Goal: Task Accomplishment & Management: Use online tool/utility

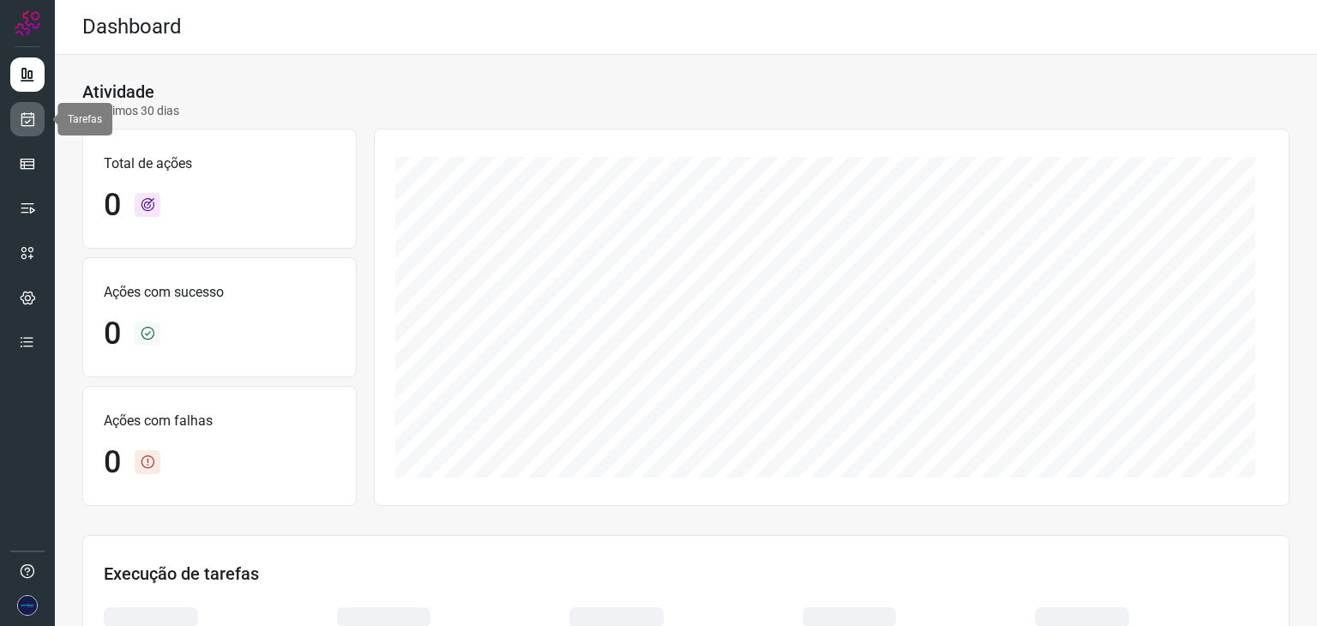
click at [30, 117] on icon at bounding box center [28, 119] width 18 height 17
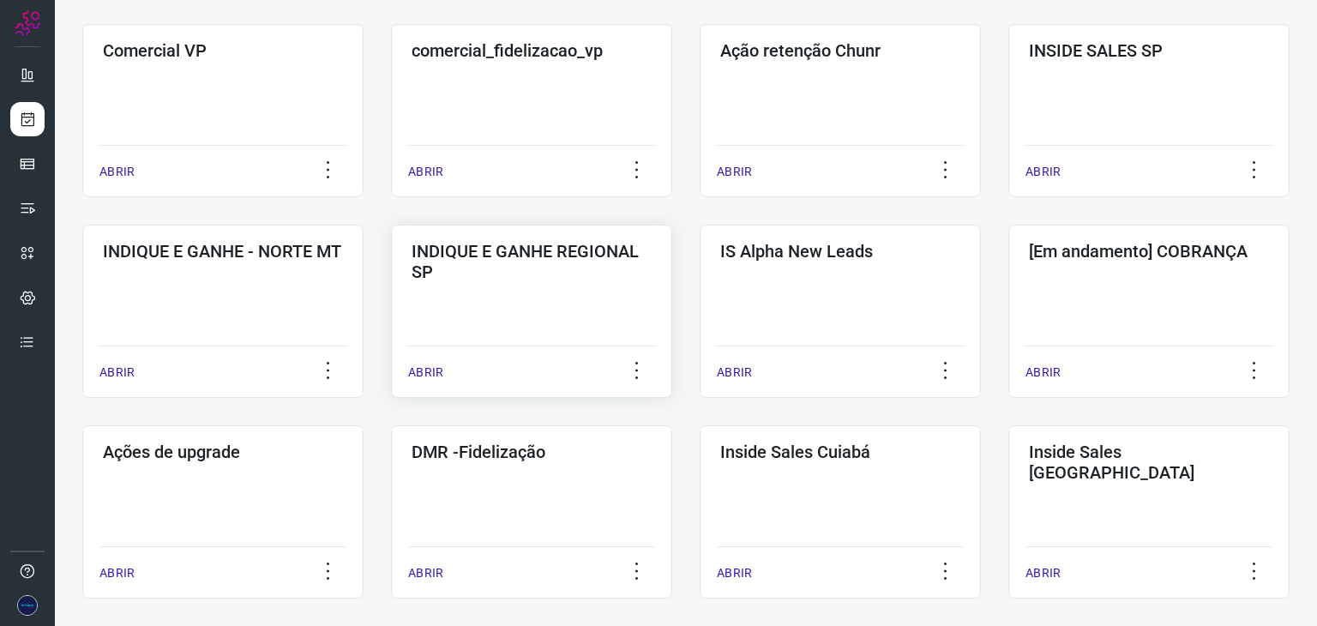
click at [430, 371] on p "ABRIR" at bounding box center [425, 373] width 35 height 18
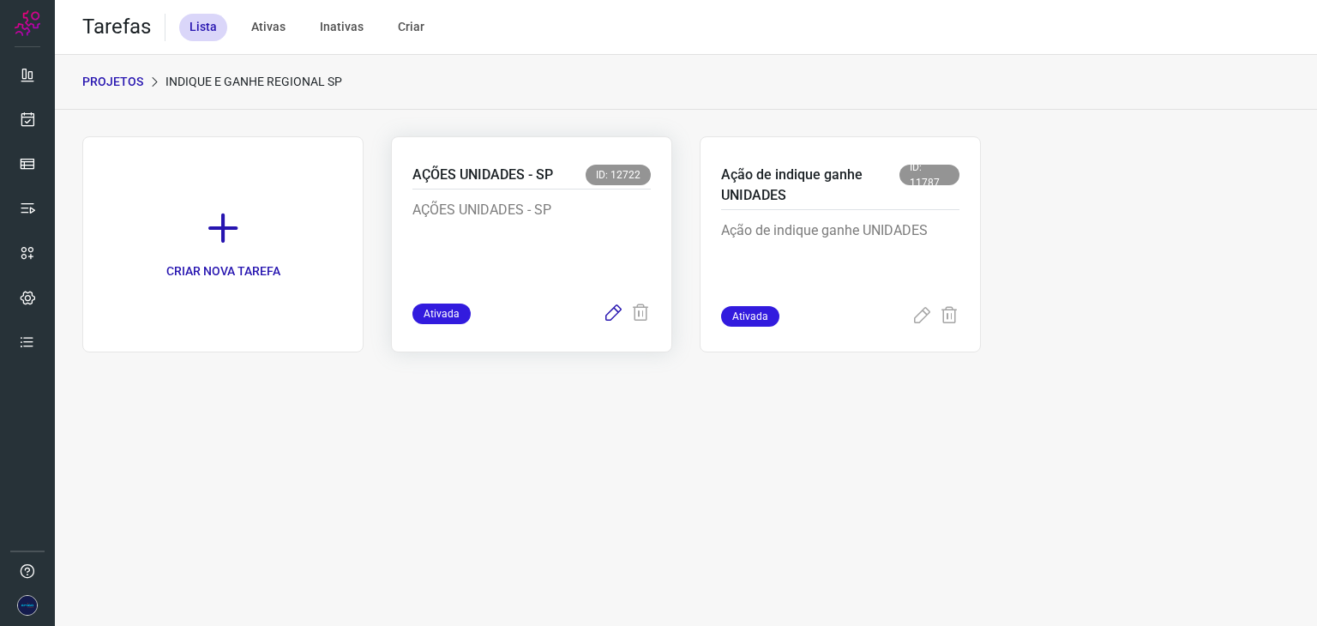
click at [612, 308] on icon at bounding box center [613, 314] width 21 height 21
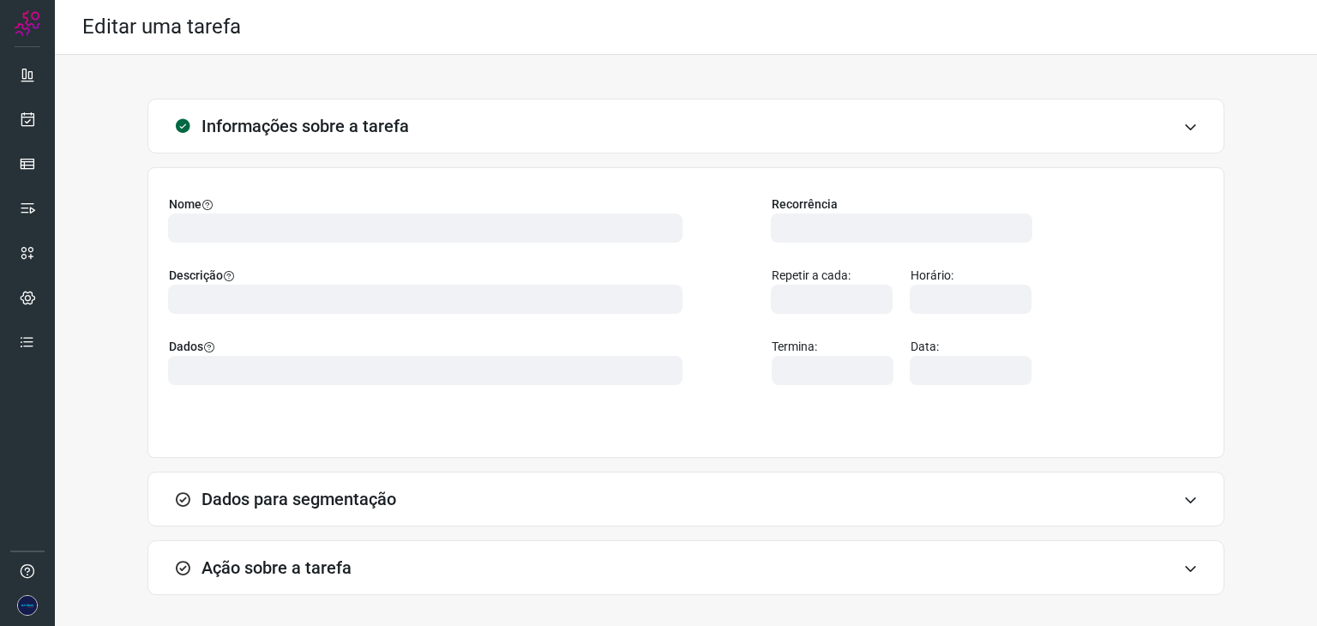
type input "524641"
type input "406597"
type input "ce0450f2-f722-4c34-a038-47adef28190d"
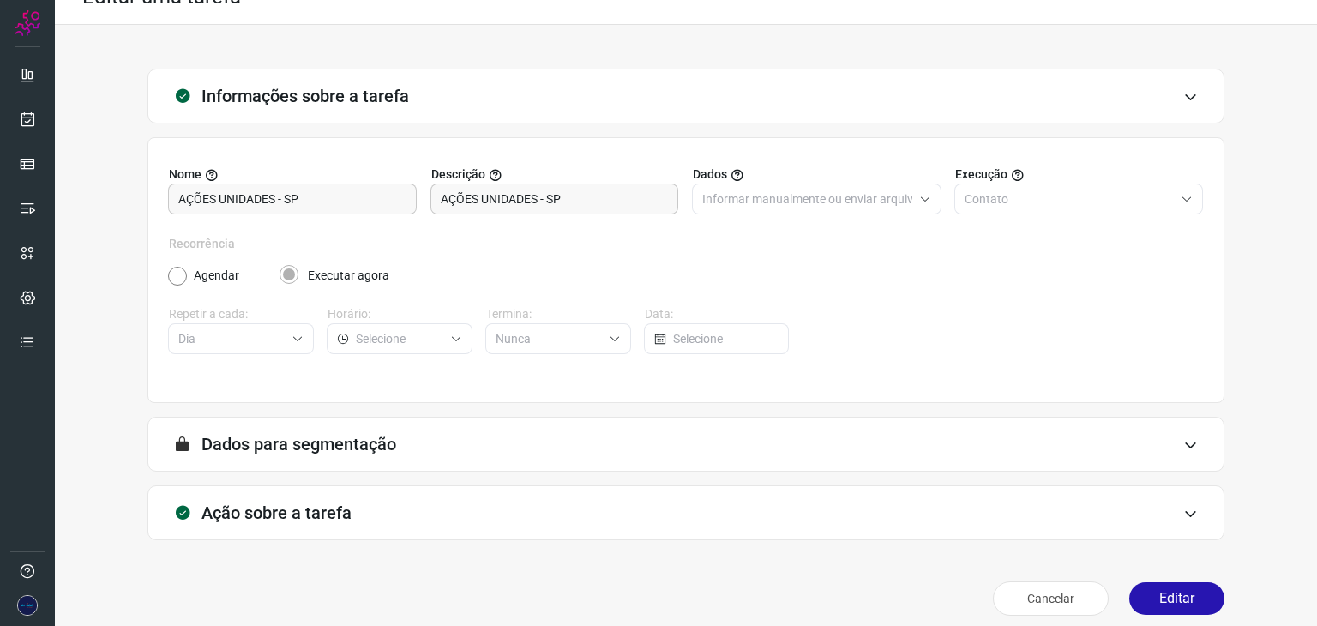
scroll to position [44, 0]
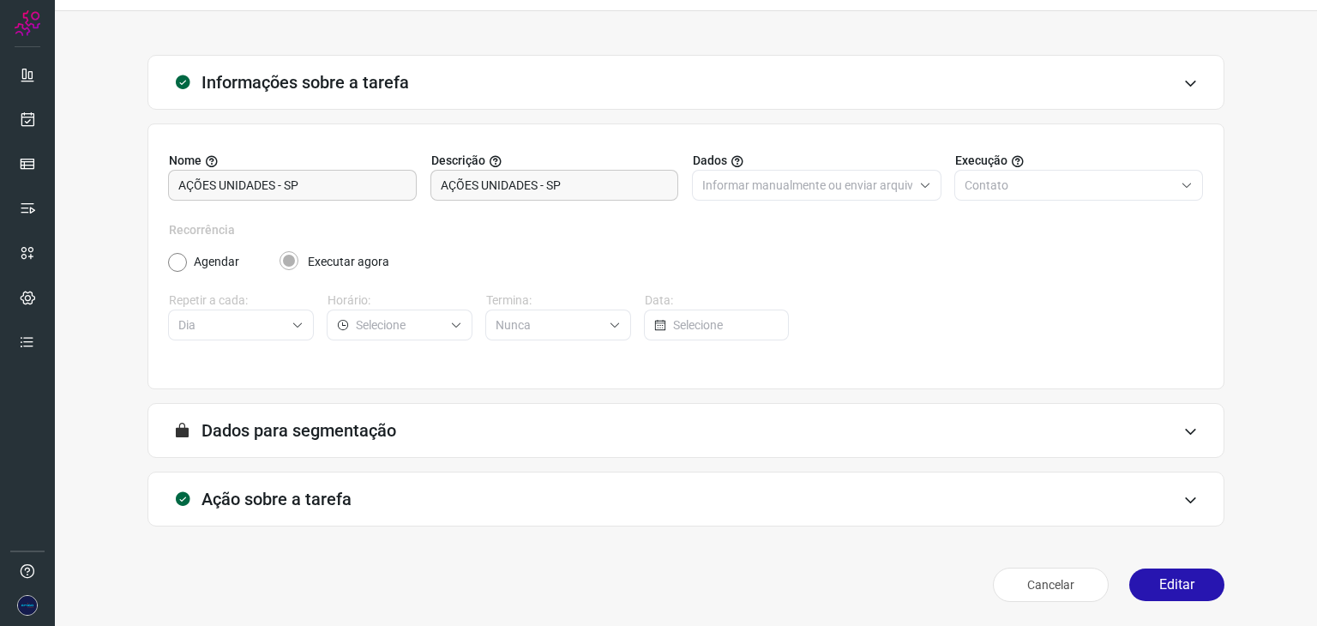
type input "API para o envio de mensagem ativa (em massa)"
click at [1183, 502] on icon at bounding box center [1190, 500] width 15 height 14
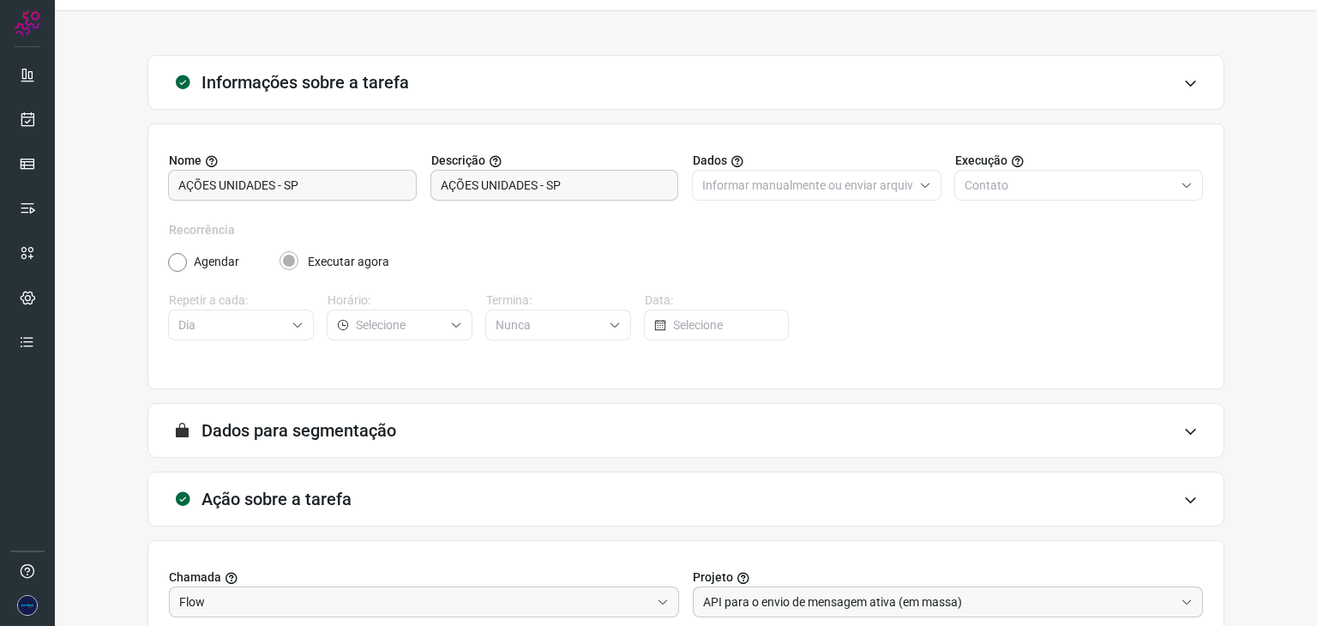
type input "Amigo 0800"
type input "UNIDADES SP"
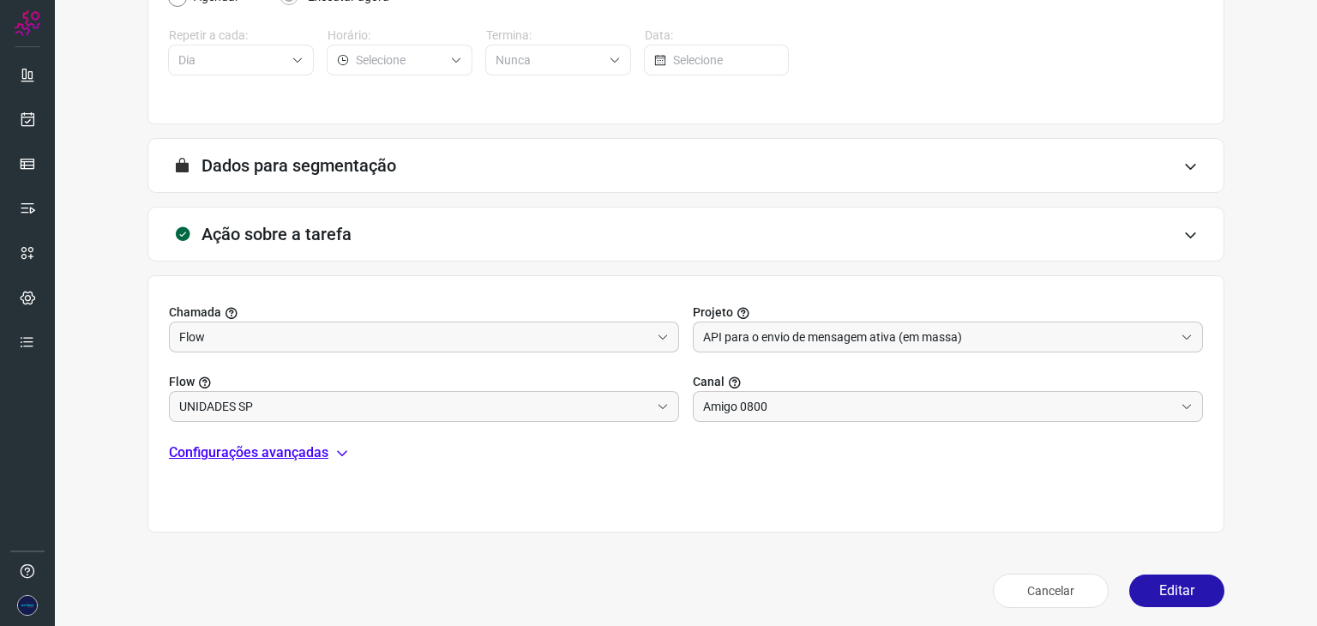
scroll to position [315, 0]
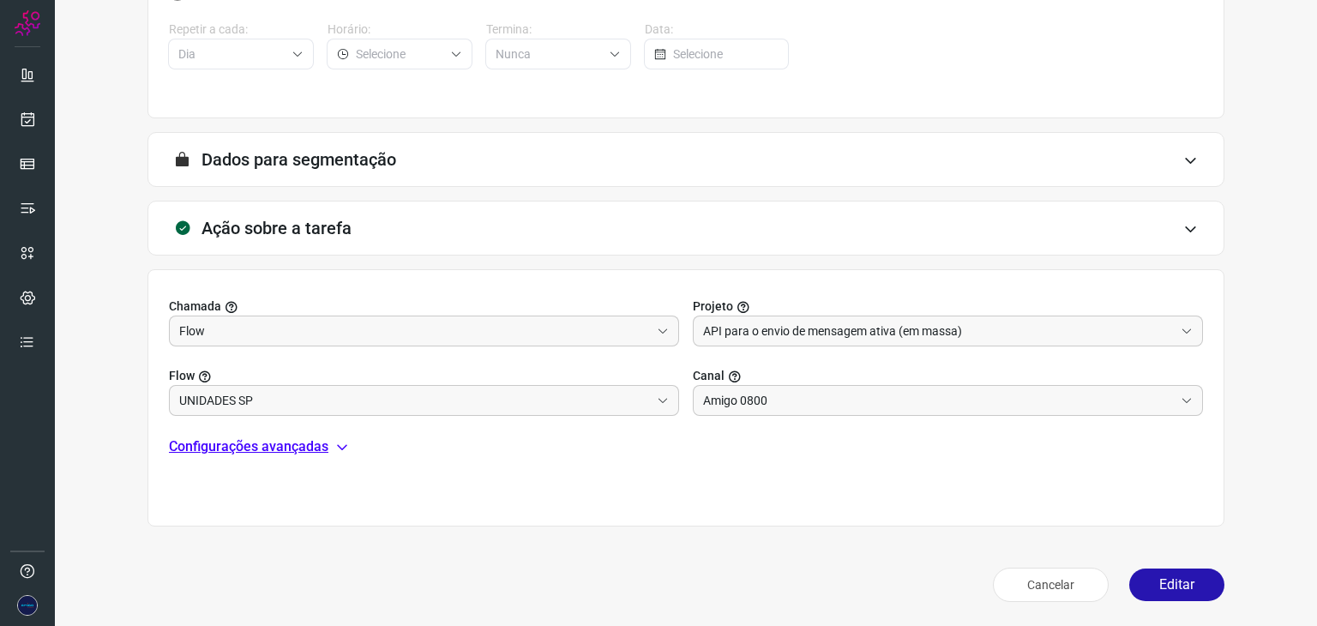
drag, startPoint x: 1147, startPoint y: 574, endPoint x: 822, endPoint y: 476, distance: 339.4
click at [829, 479] on div "Informações sobre a tarefa Nome AÇÕES UNIDADES - SP Descrição AÇÕES UNIDADES - …" at bounding box center [685, 196] width 1207 height 825
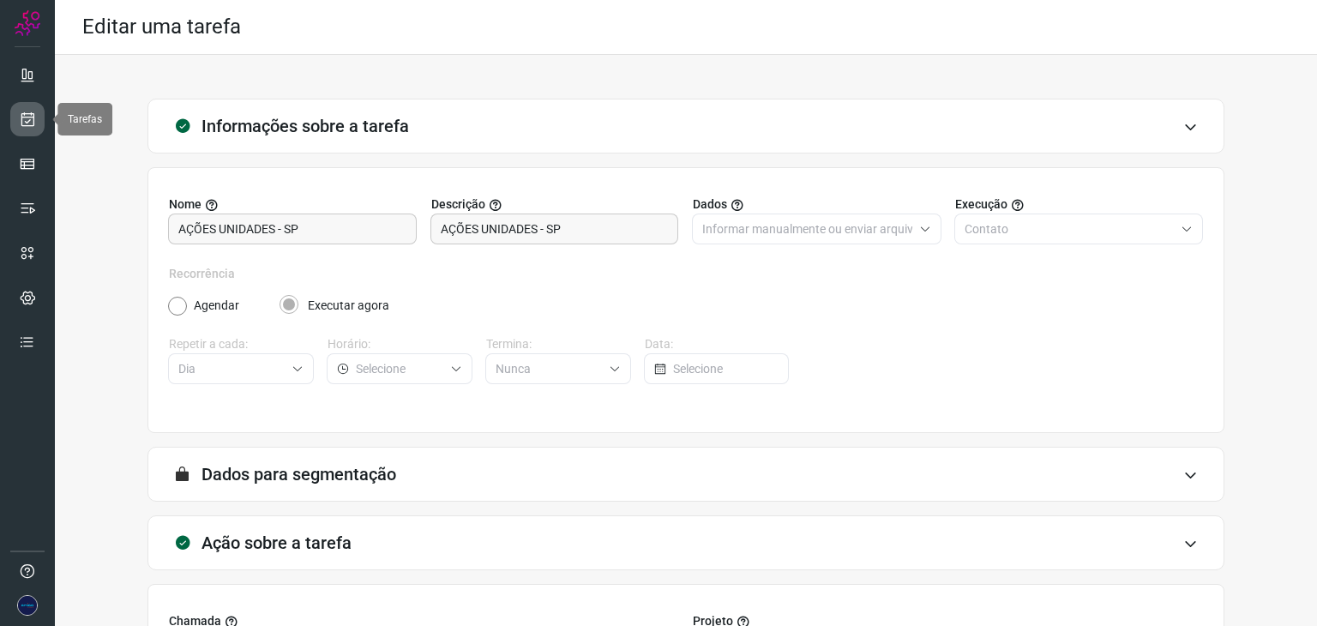
click at [30, 114] on icon at bounding box center [28, 119] width 18 height 17
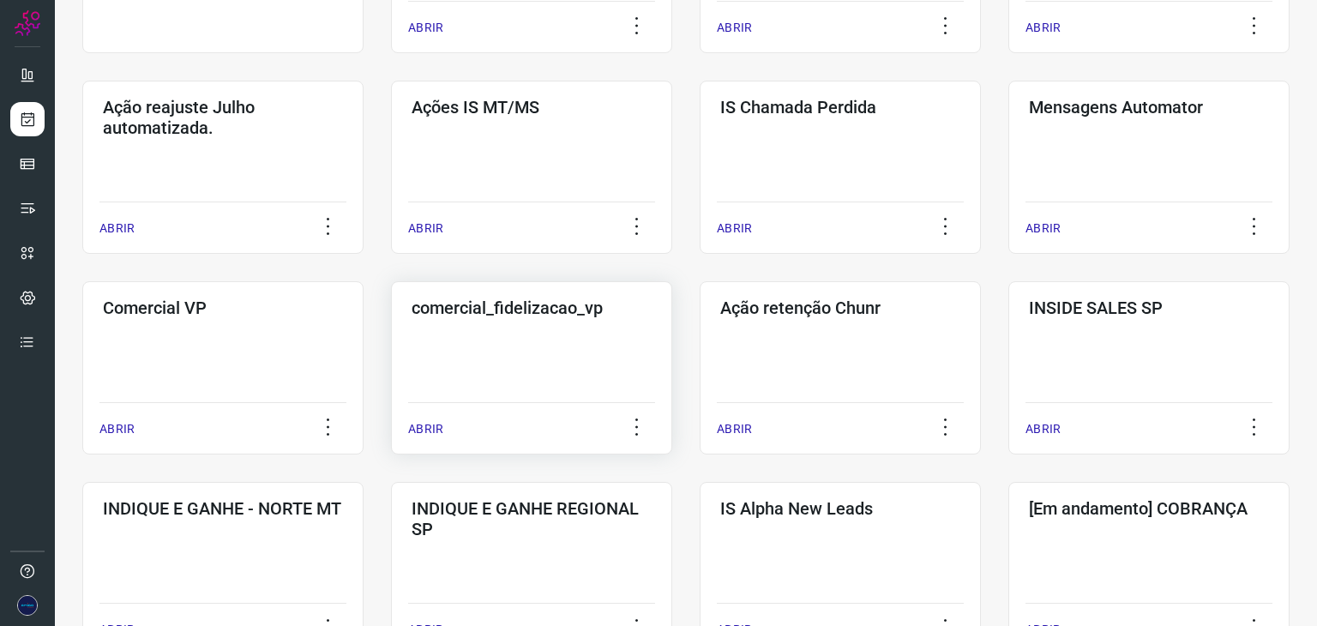
scroll to position [172, 0]
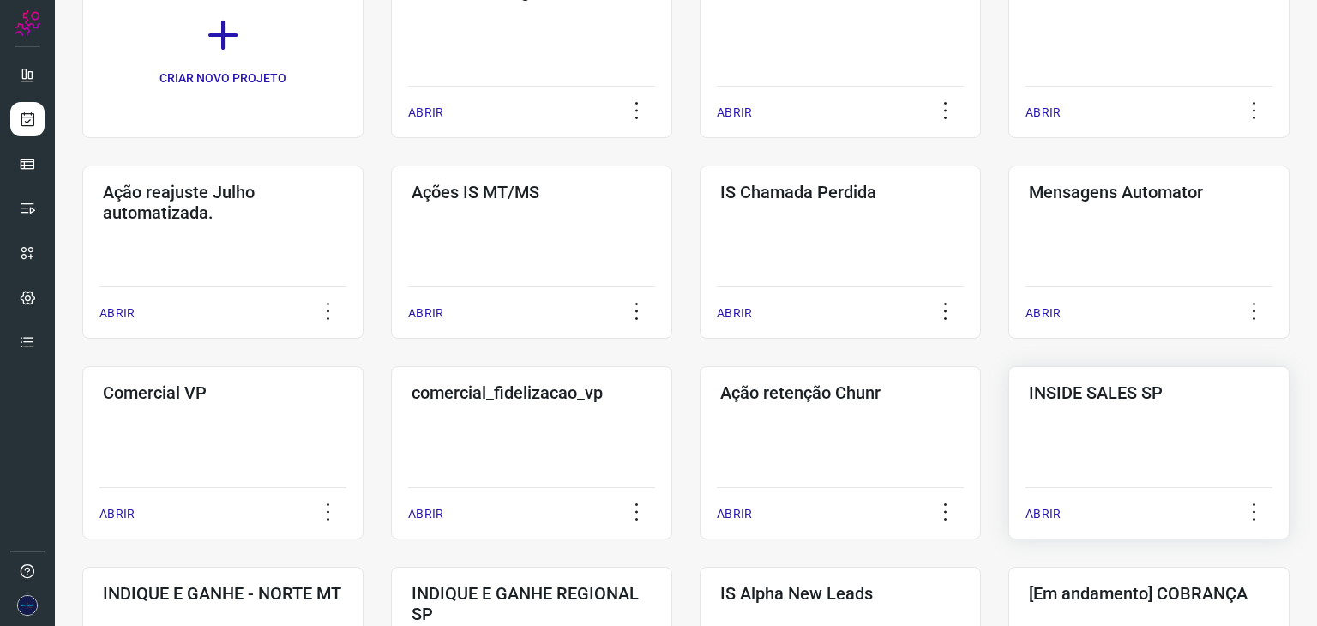
click at [1045, 515] on p "ABRIR" at bounding box center [1043, 514] width 35 height 18
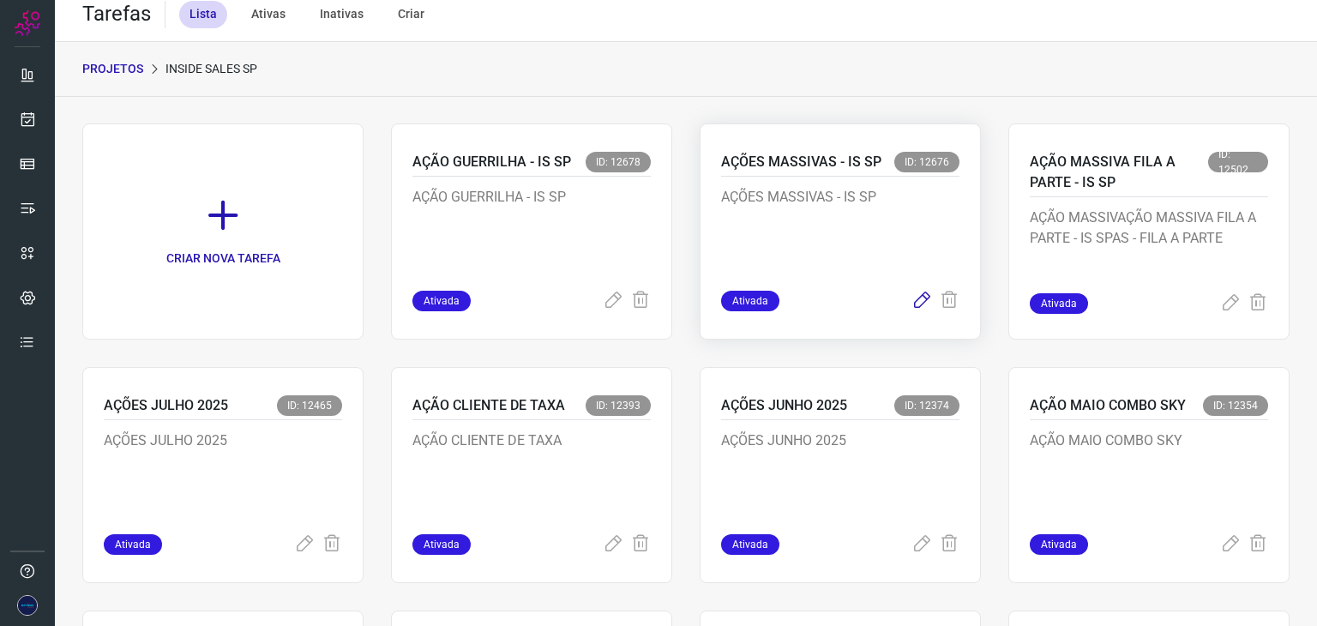
drag, startPoint x: 923, startPoint y: 299, endPoint x: 912, endPoint y: 301, distance: 10.4
click at [912, 301] on div at bounding box center [936, 301] width 48 height 21
click at [912, 301] on icon at bounding box center [922, 301] width 21 height 21
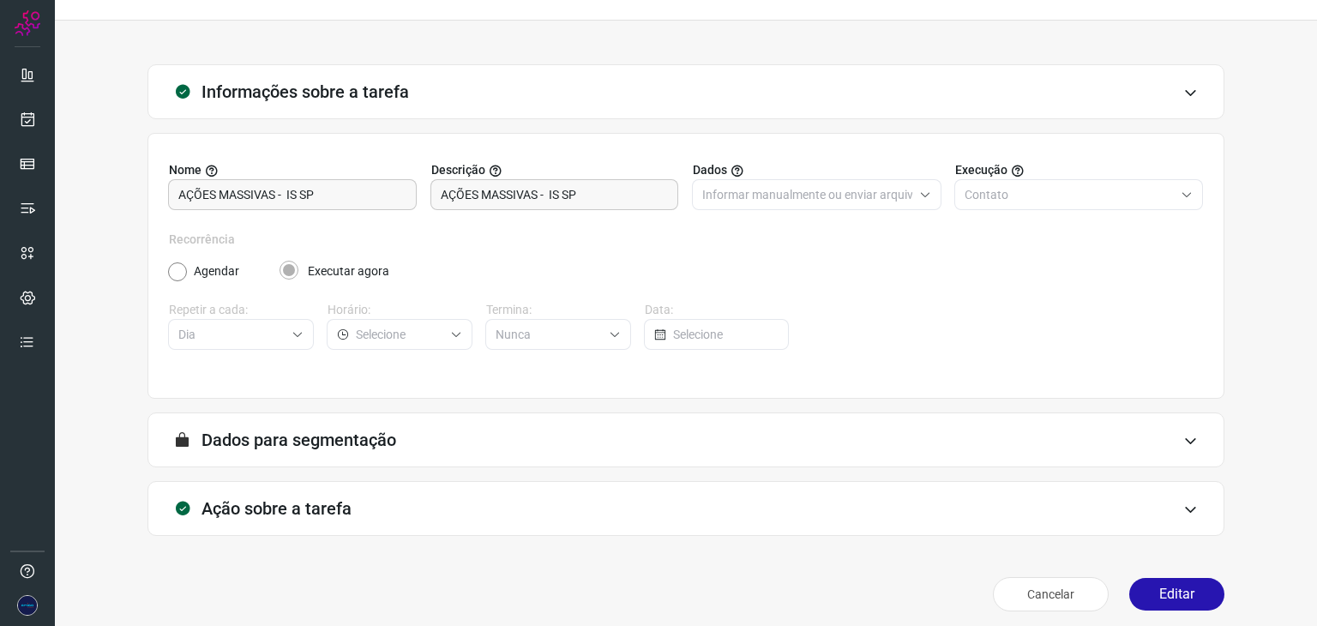
scroll to position [44, 0]
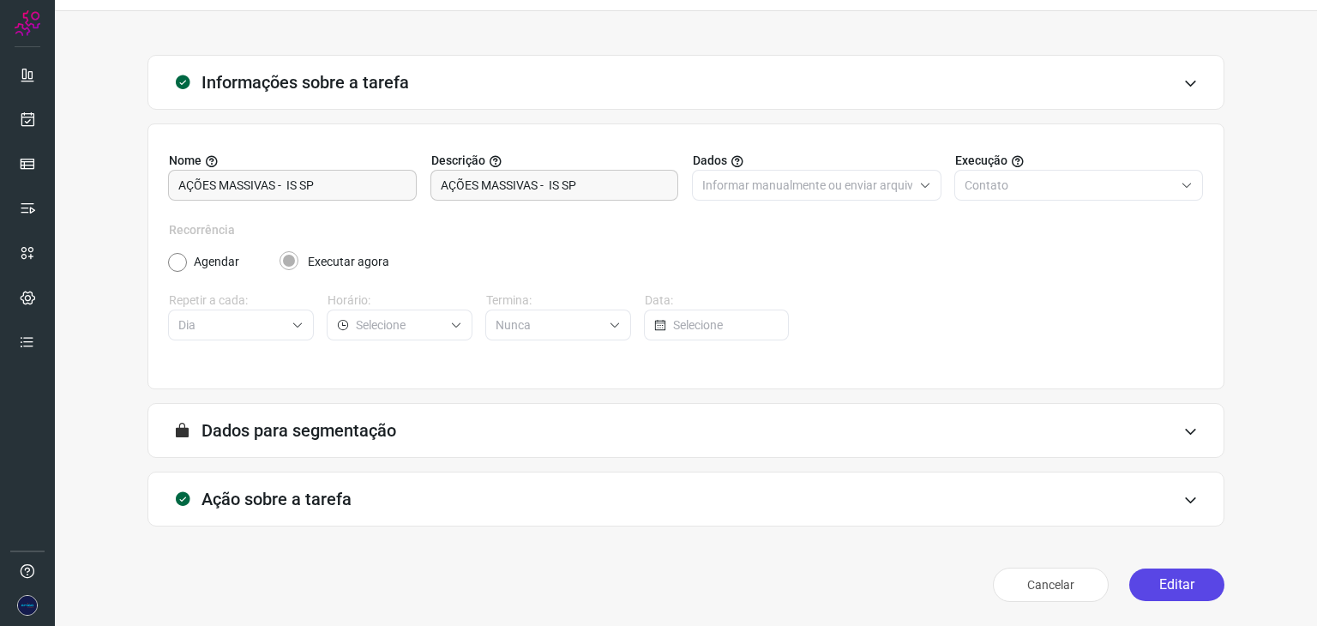
click at [1161, 571] on button "Editar" at bounding box center [1176, 585] width 95 height 33
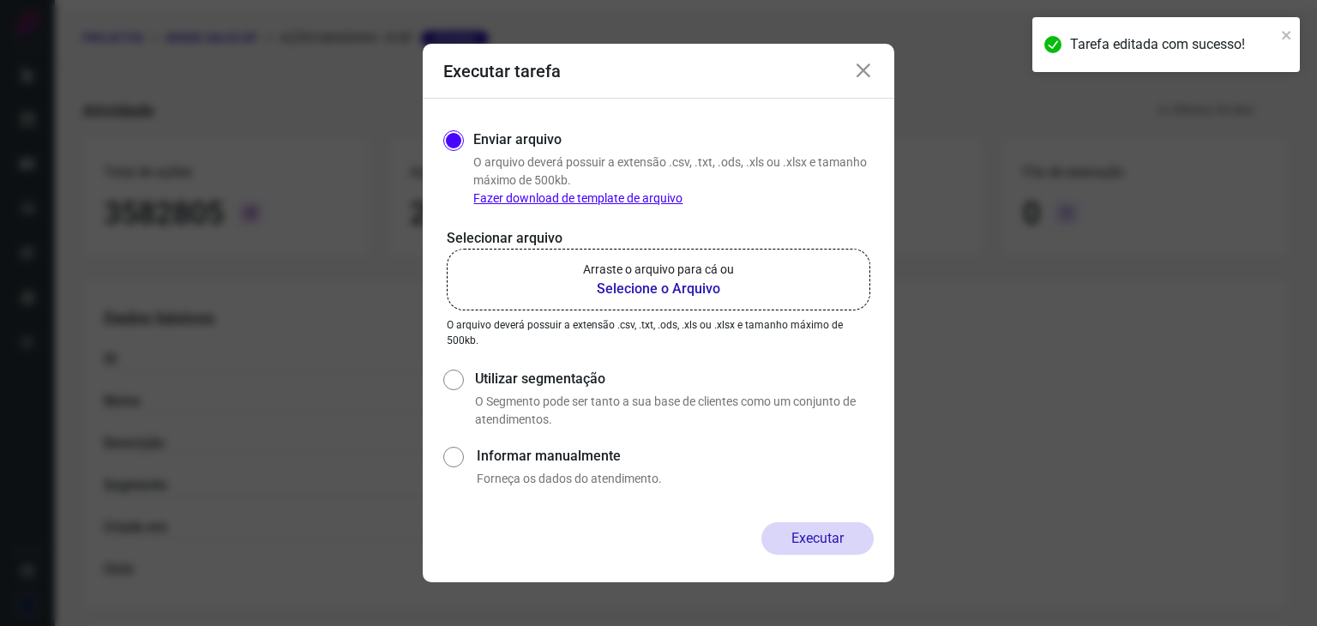
click at [685, 294] on b "Selecione o Arquivo" at bounding box center [658, 289] width 151 height 21
click at [0, 0] on input "Arraste o arquivo para cá ou Selecione o Arquivo" at bounding box center [0, 0] width 0 height 0
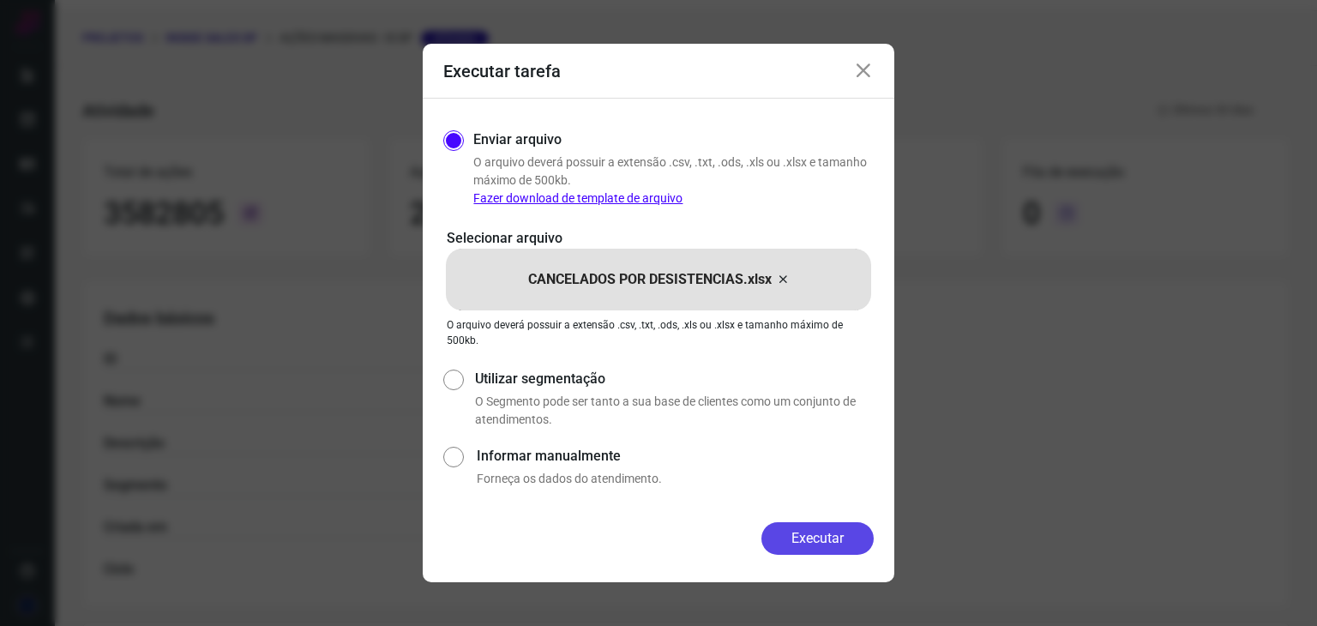
click at [823, 545] on button "Executar" at bounding box center [818, 538] width 112 height 33
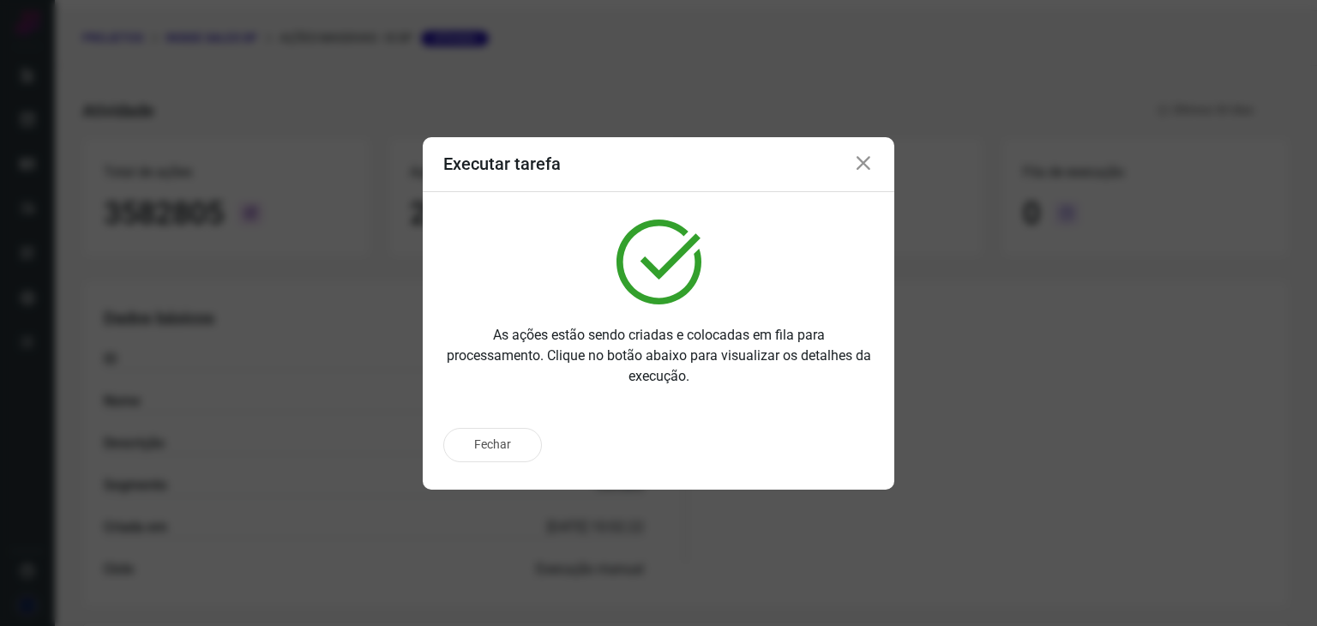
click at [868, 166] on icon at bounding box center [863, 164] width 21 height 21
